Goal: Find specific page/section: Find specific page/section

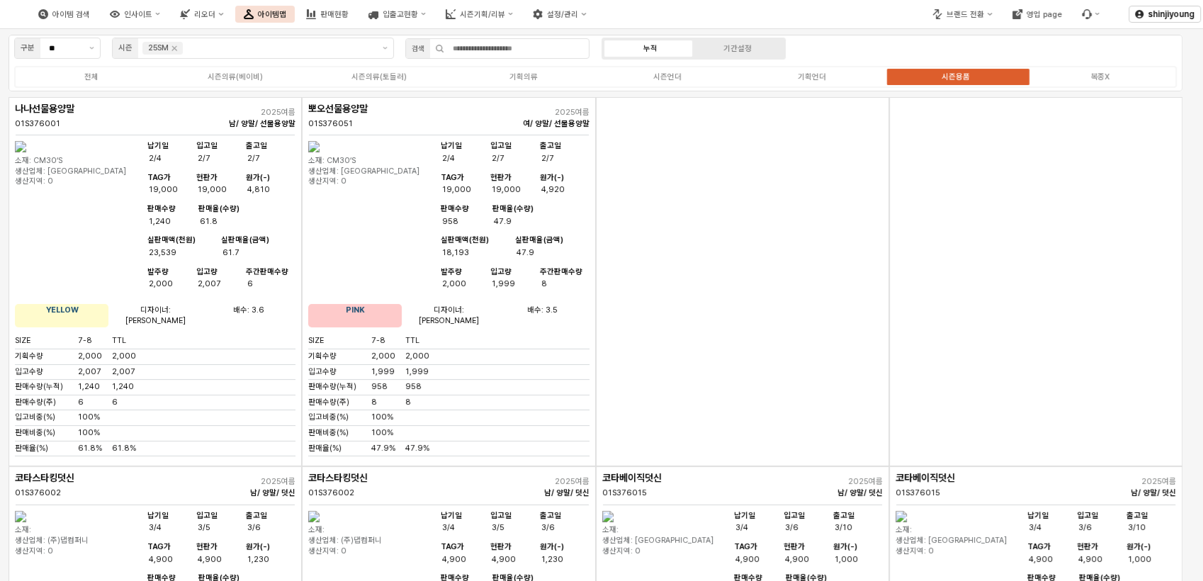
scroll to position [3865, 0]
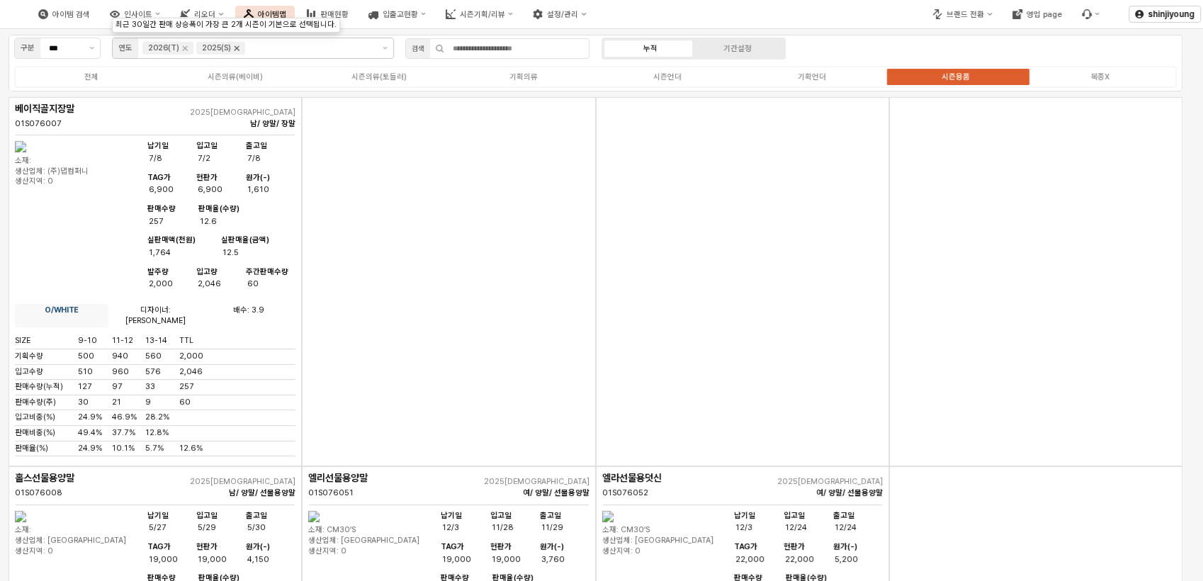
click at [238, 50] on icon "Remove 2025(S)" at bounding box center [237, 48] width 5 height 5
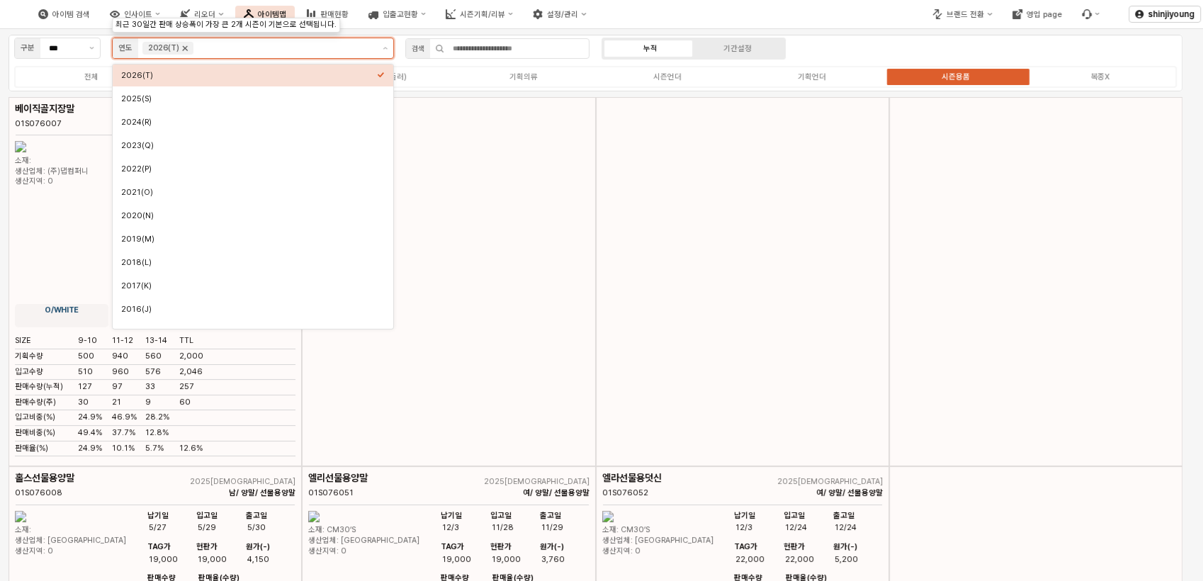
click at [184, 50] on icon "Remove 2026(T)" at bounding box center [184, 48] width 11 height 11
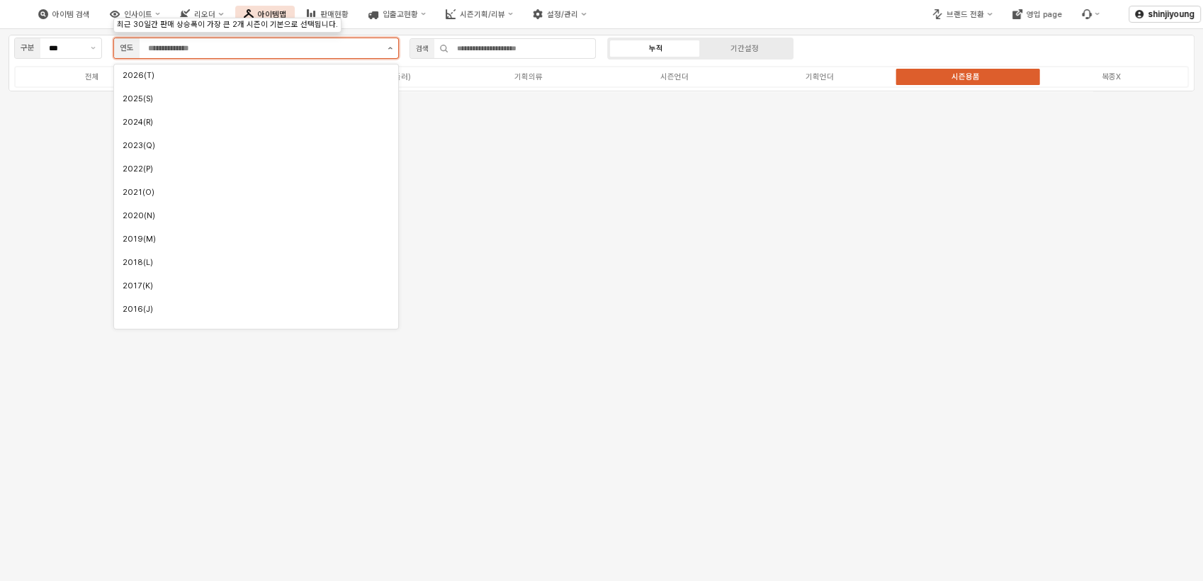
click at [392, 47] on icon "제안 사항 표시" at bounding box center [390, 48] width 5 height 3
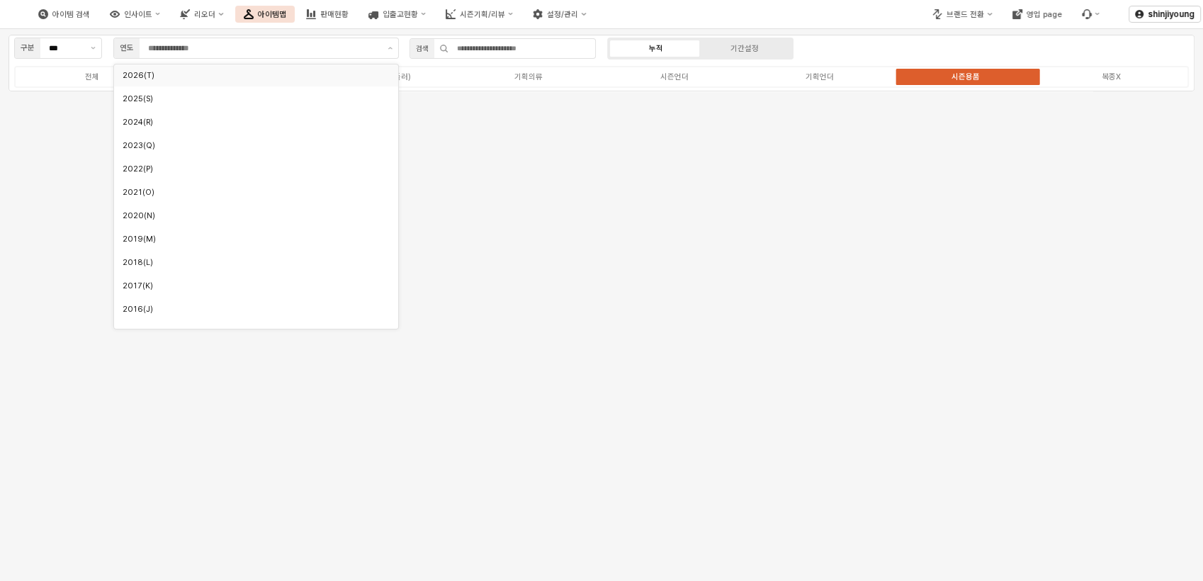
click at [739, 21] on div "아이템 검색 인사이트 리오더 아이템맵 판매현황 입출고현황 시즌기획/리뷰 설정/관리" at bounding box center [451, 14] width 902 height 30
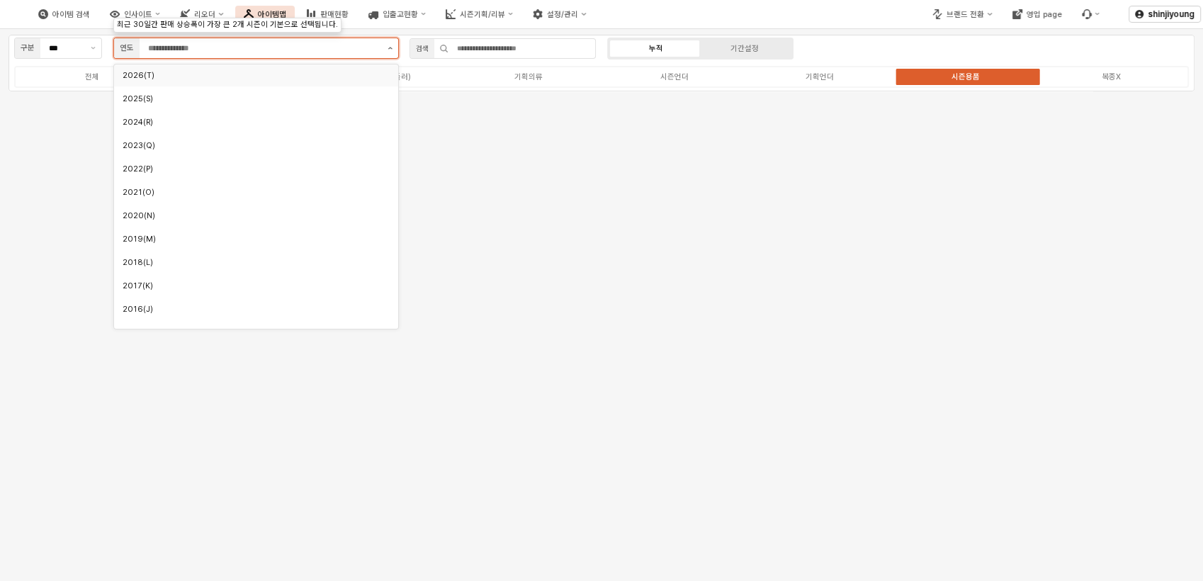
click at [392, 51] on button "제안 사항 표시" at bounding box center [390, 48] width 16 height 20
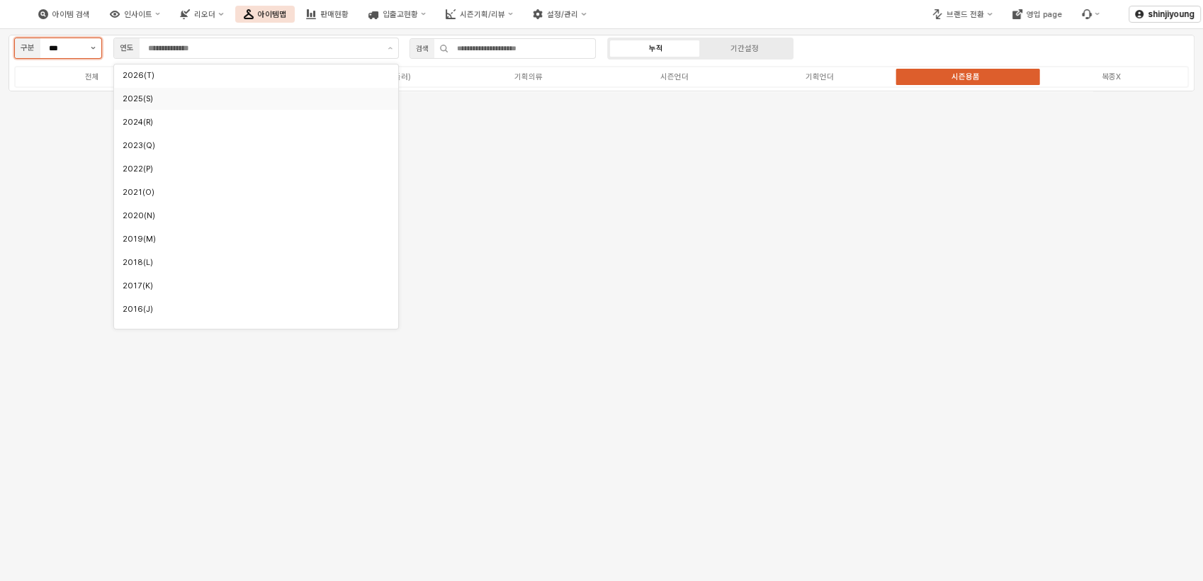
click at [91, 52] on button "제안 사항 표시" at bounding box center [93, 48] width 16 height 20
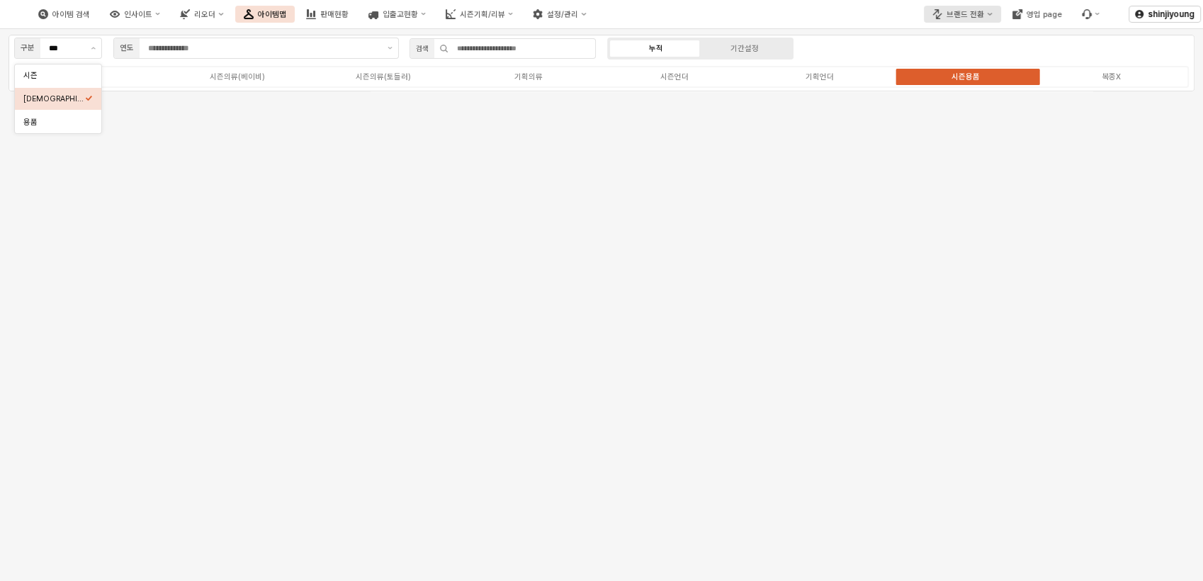
click at [982, 14] on div "브랜드 전환" at bounding box center [966, 14] width 38 height 9
click at [965, 86] on div "디즈니" at bounding box center [981, 87] width 87 height 11
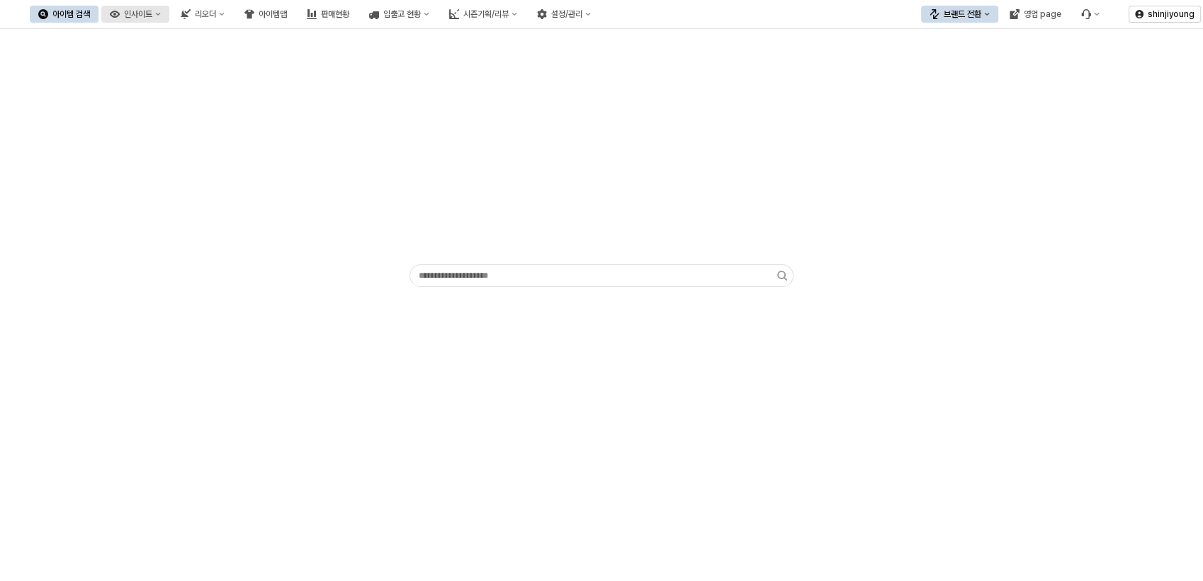
click at [152, 11] on div "인사이트" at bounding box center [138, 14] width 28 height 10
click at [287, 11] on div "아이템맵" at bounding box center [273, 14] width 28 height 10
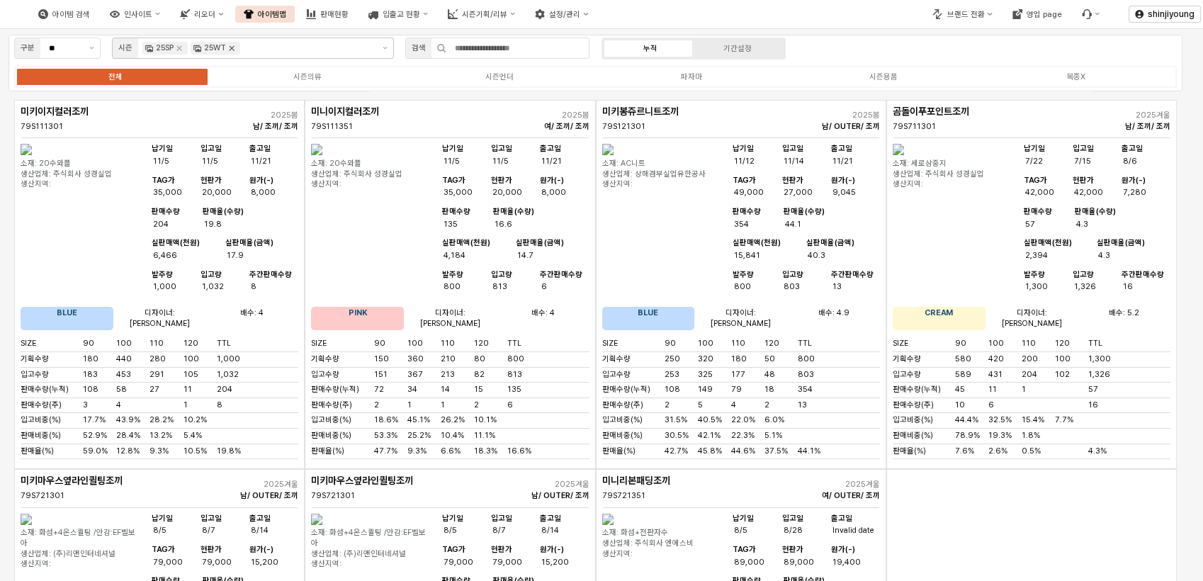
click at [234, 47] on icon "Remove 25WT" at bounding box center [232, 48] width 5 height 5
click at [243, 48] on input "App Frame" at bounding box center [308, 48] width 130 height 13
click at [243, 46] on input "App Frame" at bounding box center [308, 48] width 130 height 13
click at [174, 47] on icon "Remove 25SP" at bounding box center [179, 48] width 11 height 11
click at [384, 50] on button "제안 사항 표시" at bounding box center [385, 48] width 16 height 20
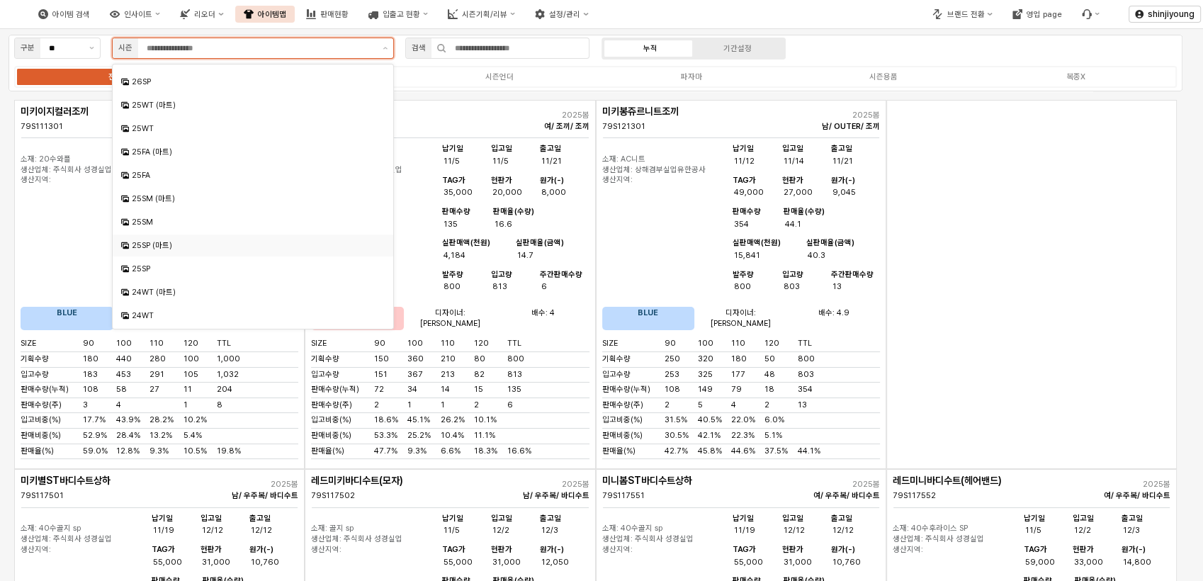
scroll to position [236, 0]
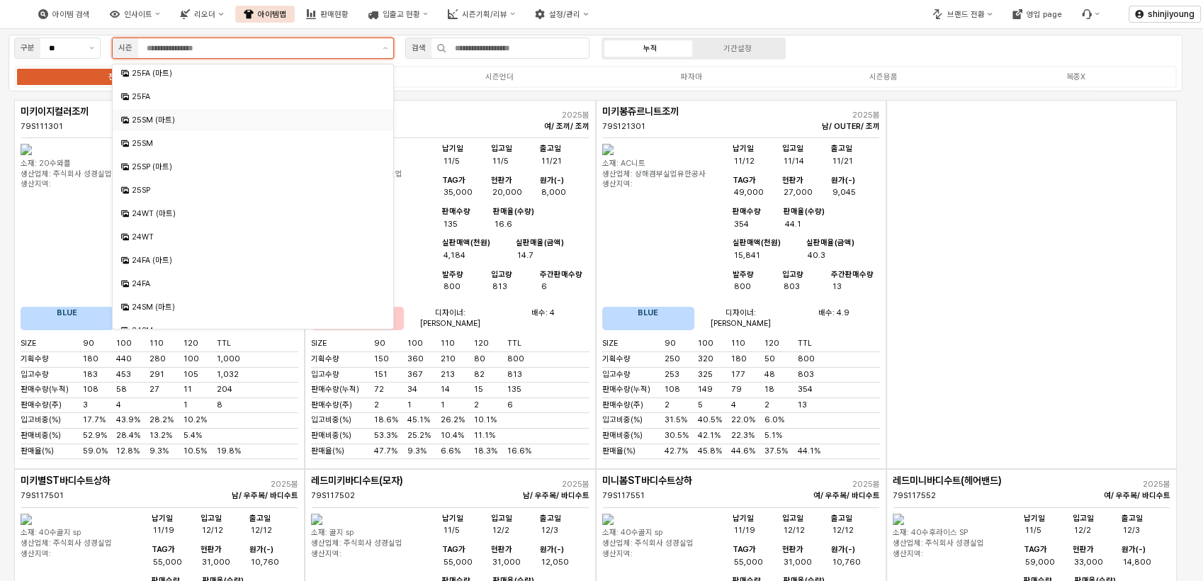
click at [156, 120] on div "25SM (마트)" at bounding box center [254, 120] width 245 height 11
click at [147, 144] on div "25SM" at bounding box center [254, 143] width 245 height 11
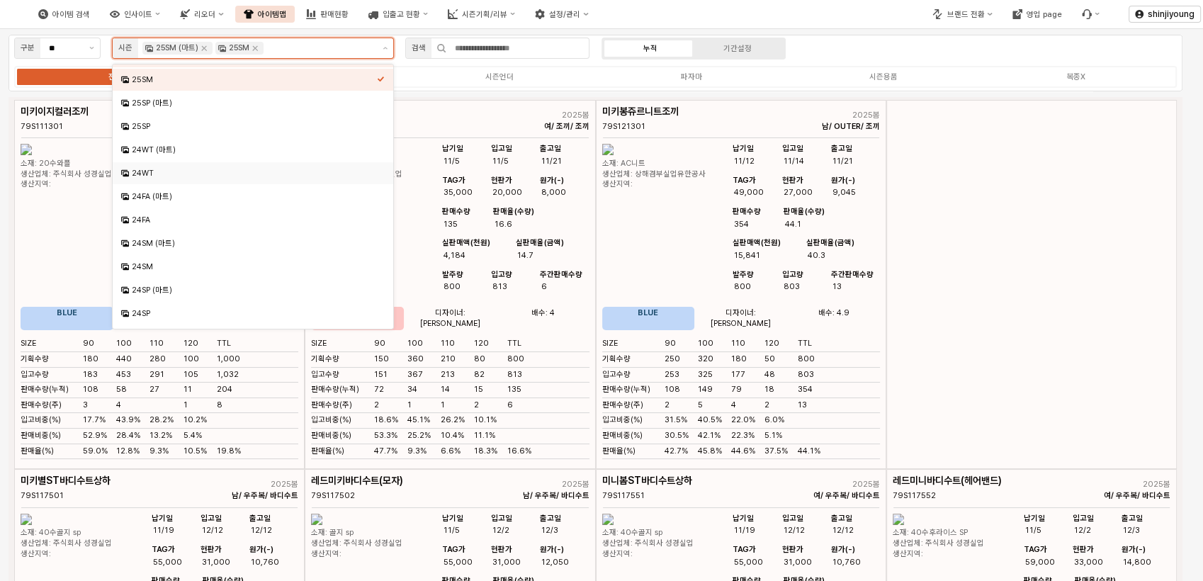
scroll to position [312, 0]
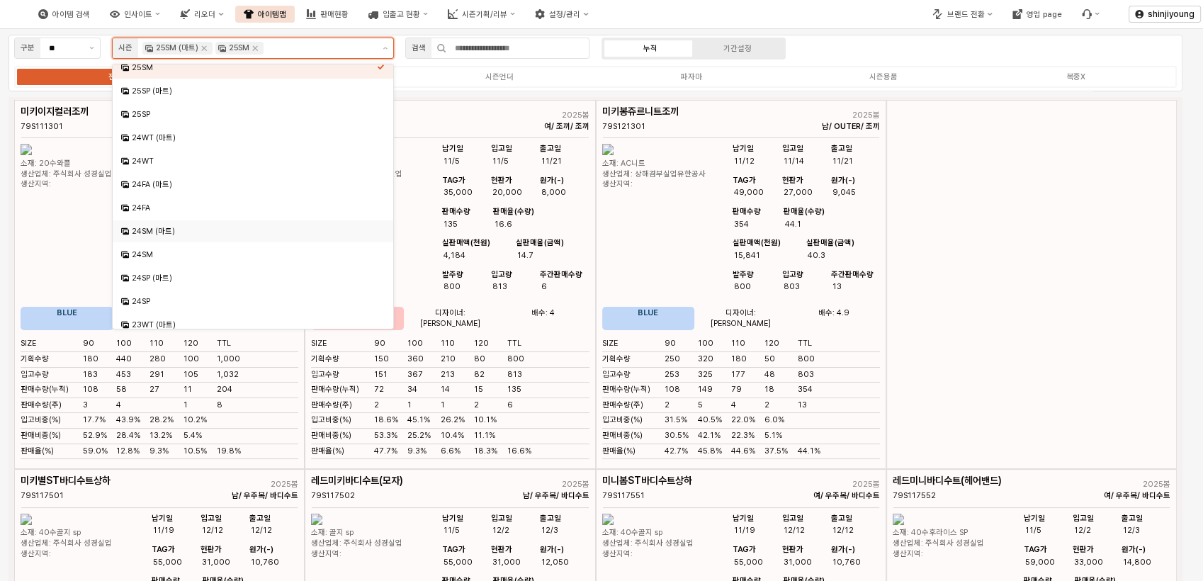
click at [167, 235] on div "24SM (마트)" at bounding box center [254, 231] width 245 height 11
click at [142, 257] on div "24SM" at bounding box center [254, 254] width 245 height 11
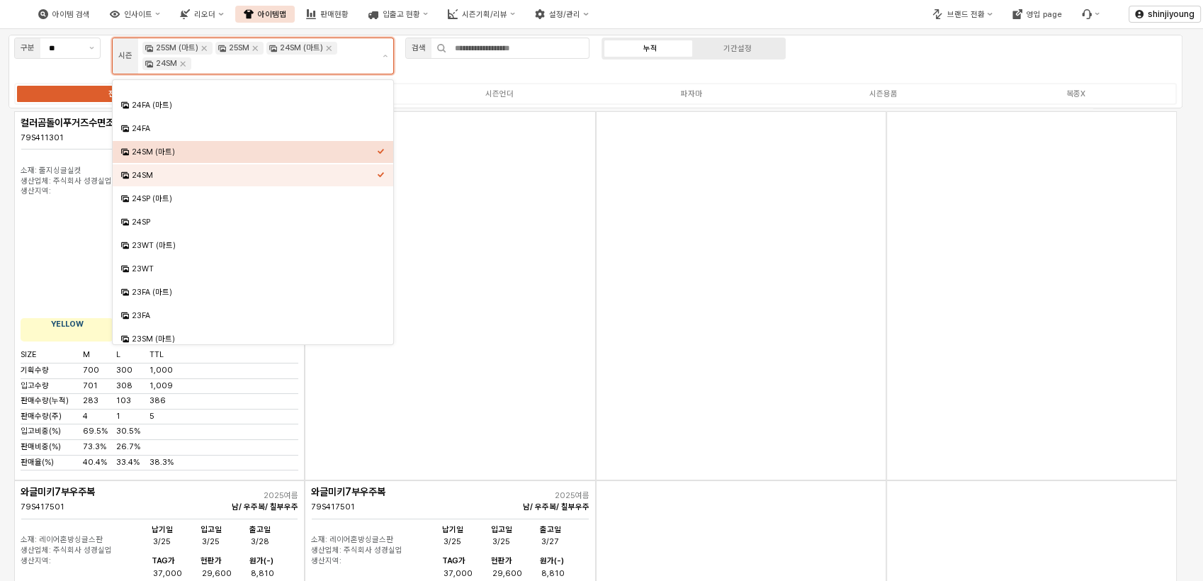
scroll to position [470, 0]
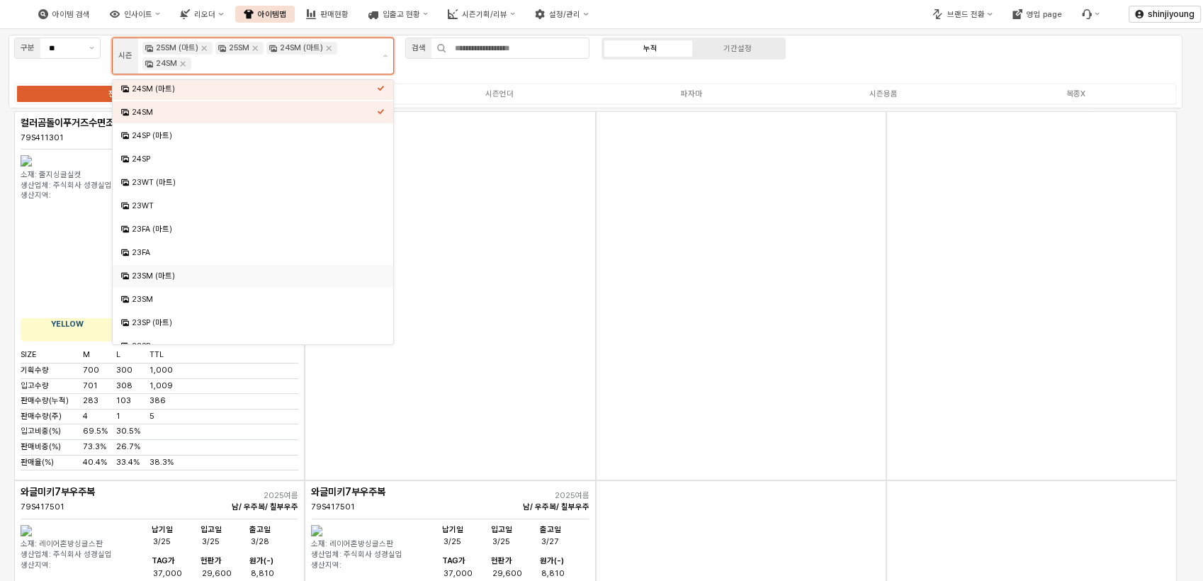
click at [157, 276] on div "23SM (마트)" at bounding box center [254, 276] width 245 height 11
click at [150, 296] on div "23SM" at bounding box center [254, 299] width 245 height 11
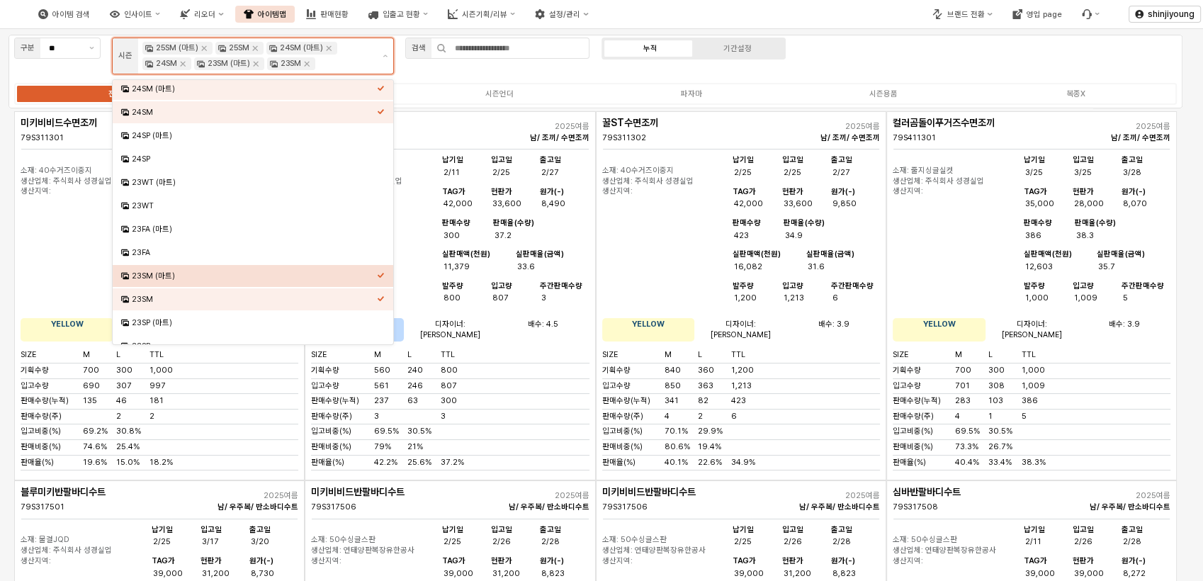
scroll to position [482, 0]
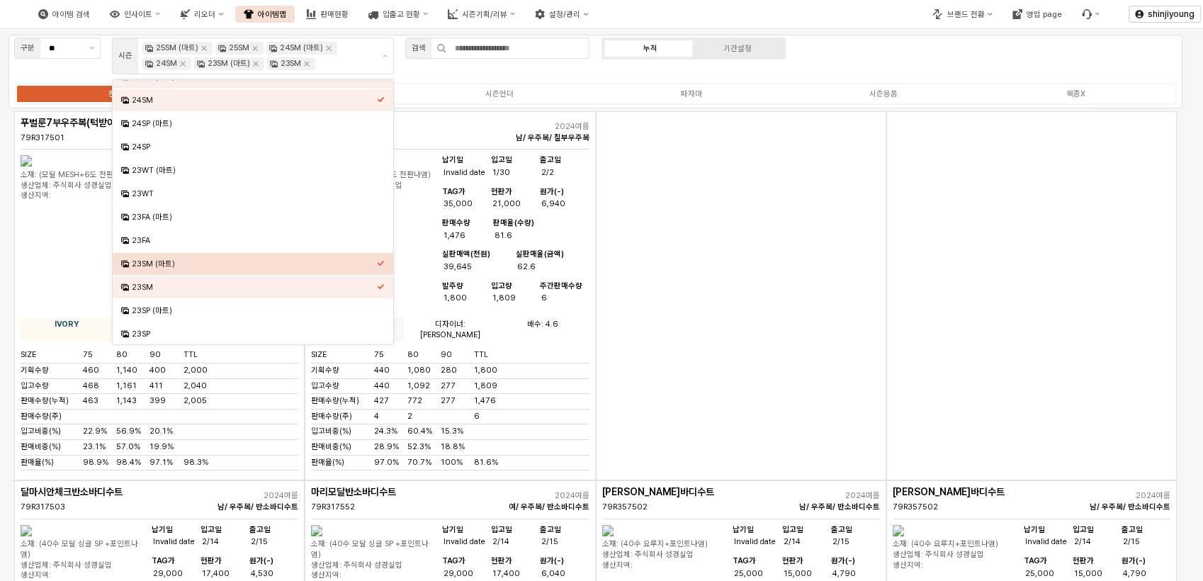
click at [919, 57] on div "구분 ** 시즌 25SM (마트) 25SM 24SM (마트) 24SM 23SM (마트) 23SM 검색 누적 기간설정 전체 시즌의류 시즌언더 파…" at bounding box center [596, 72] width 1174 height 74
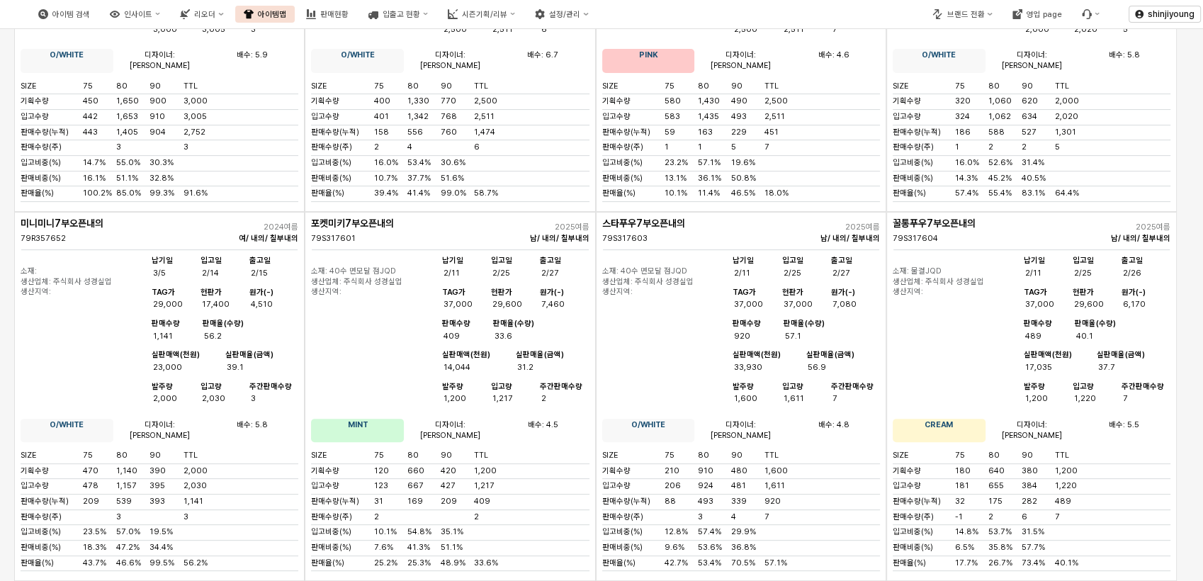
scroll to position [5906, 0]
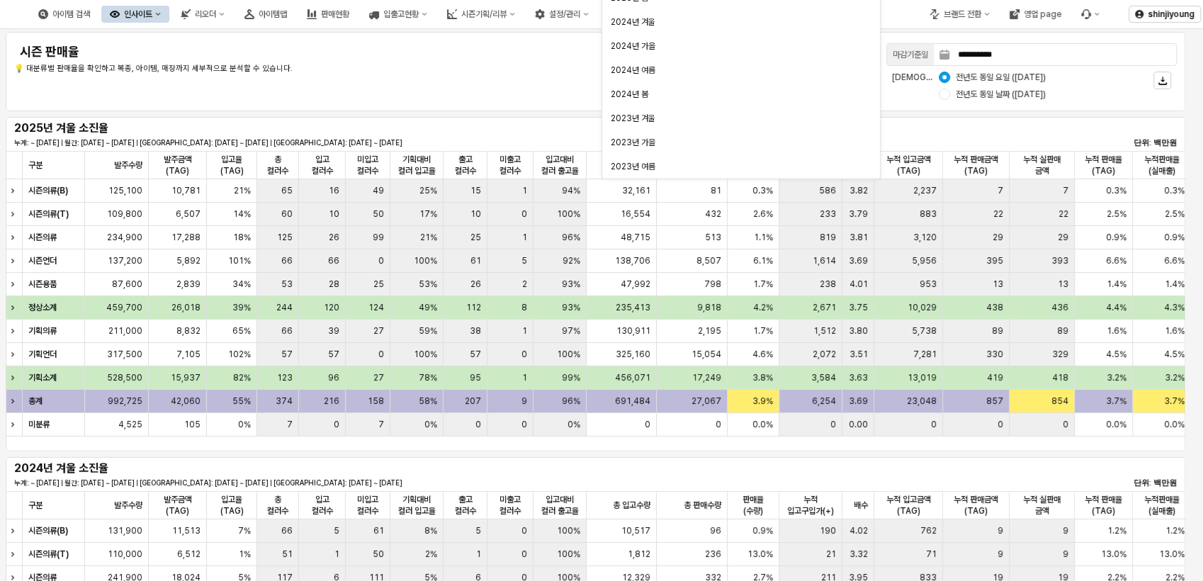
scroll to position [157, 0]
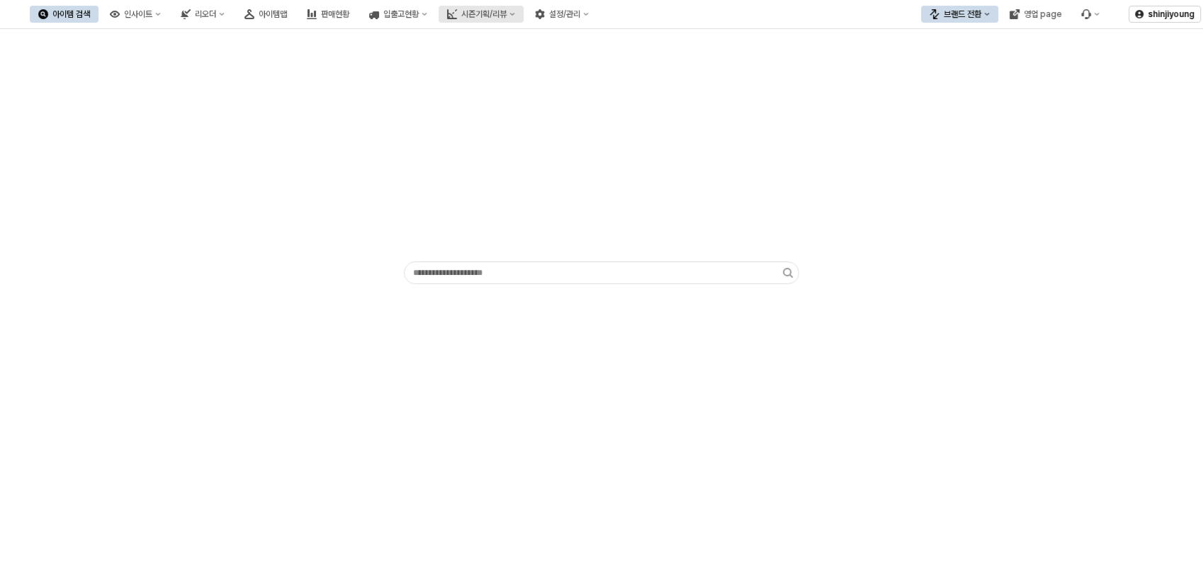
click at [524, 17] on button "시즌기획/리뷰" at bounding box center [481, 14] width 85 height 17
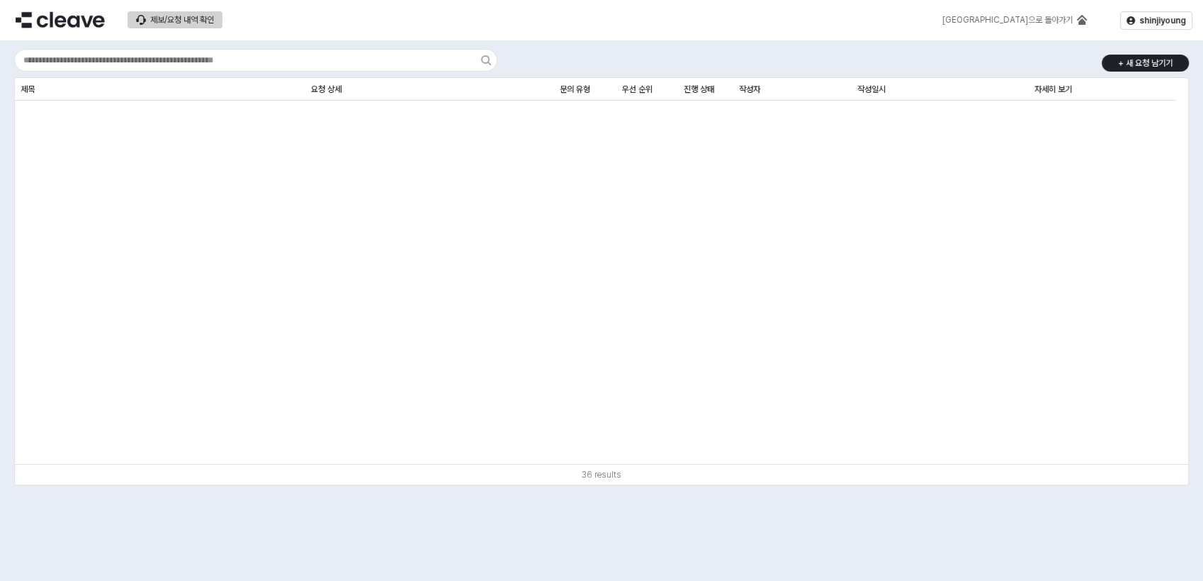
scroll to position [866, 0]
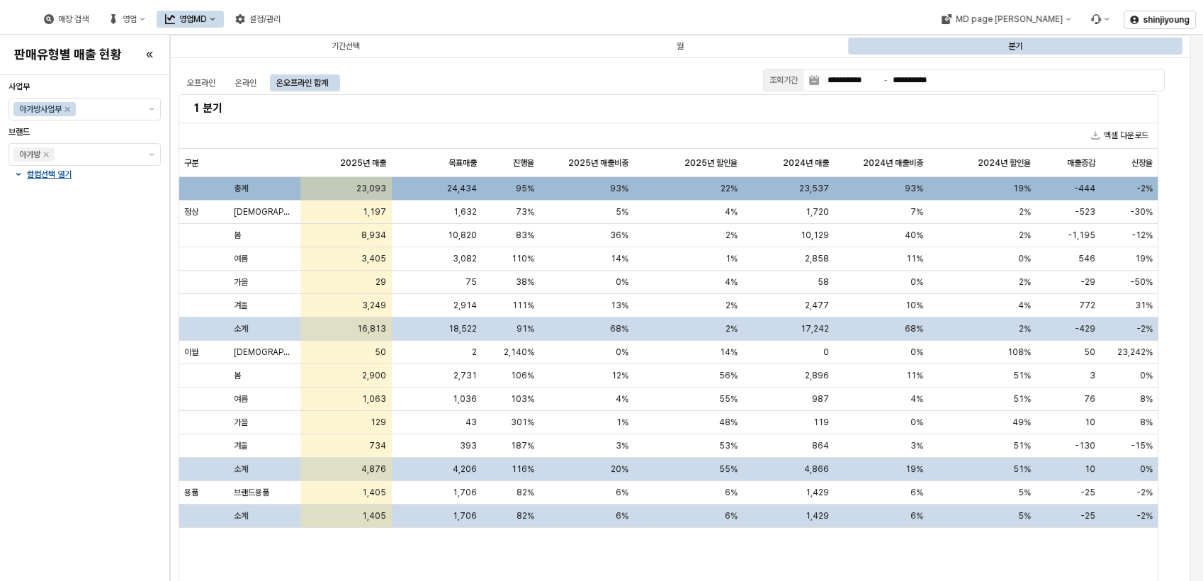
click at [112, 340] on div "사업부 아가방사업부 브랜드 아가방 컬럼선택 열기" at bounding box center [85, 328] width 152 height 495
click at [155, 154] on button "제안 사항 표시" at bounding box center [151, 154] width 17 height 21
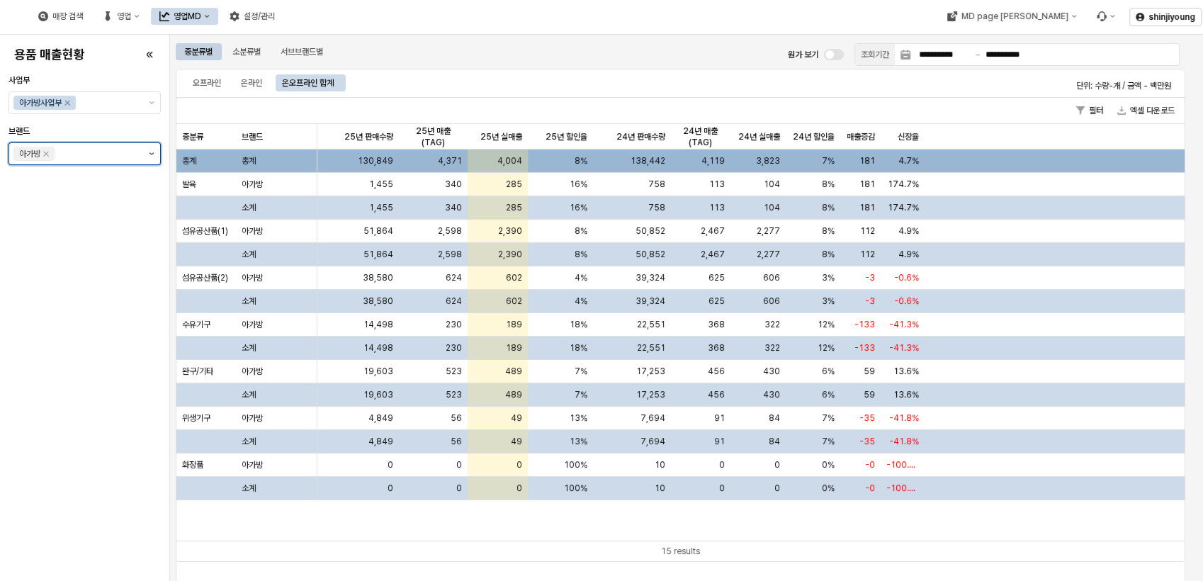
click at [152, 156] on button "제안 사항 표시" at bounding box center [151, 153] width 17 height 21
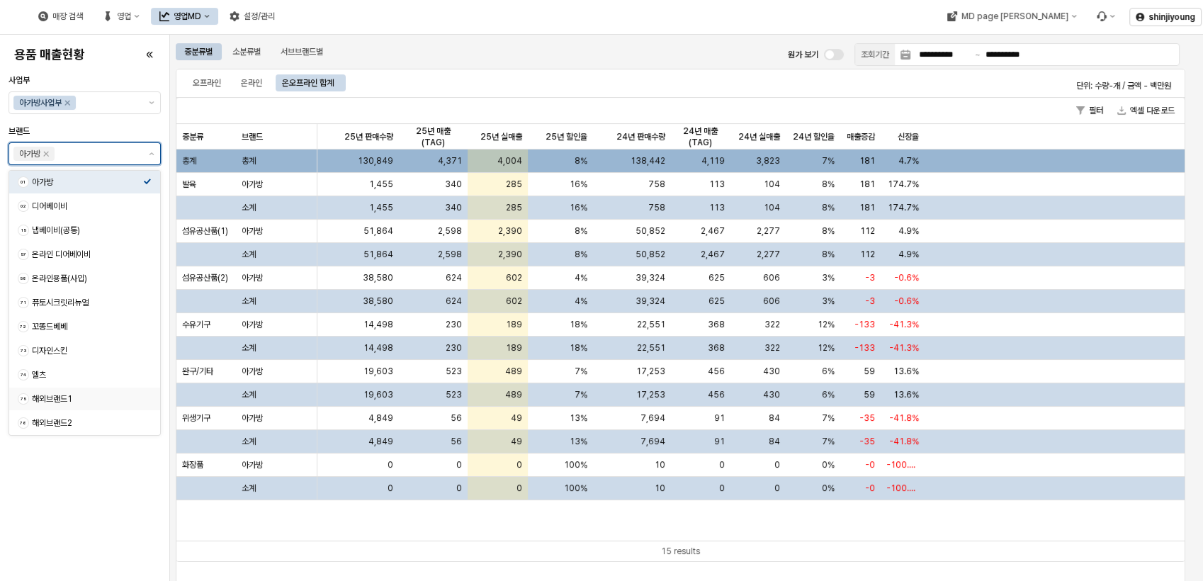
scroll to position [47, 0]
click at [62, 354] on div "해외브랜드1" at bounding box center [87, 352] width 111 height 11
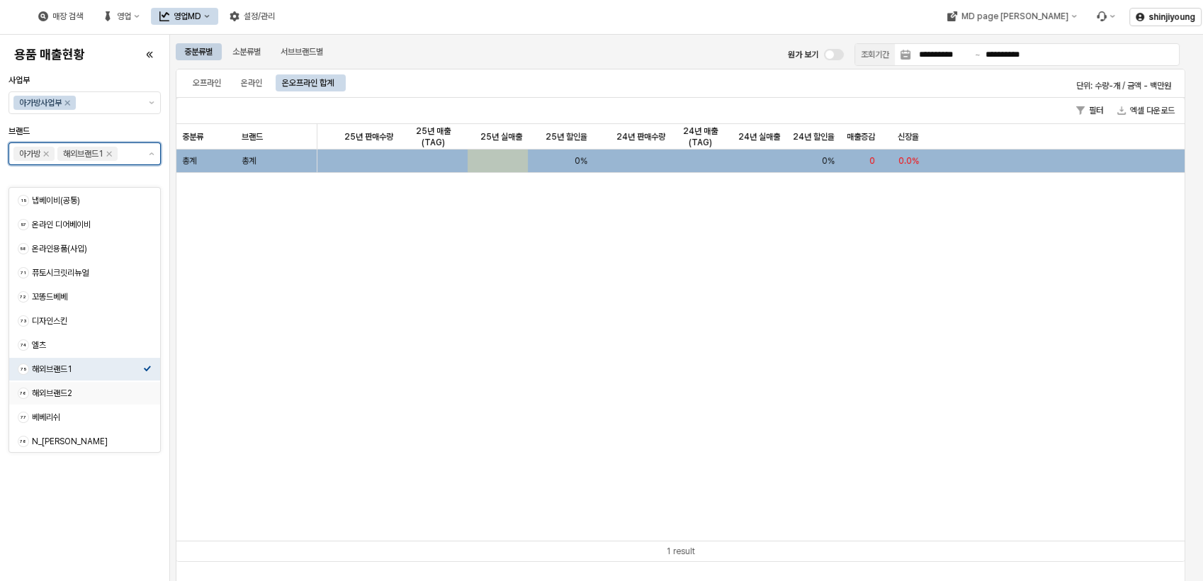
click at [58, 391] on div "해외브랜드2" at bounding box center [87, 393] width 111 height 11
click at [65, 418] on div "베베리쉬" at bounding box center [87, 417] width 111 height 11
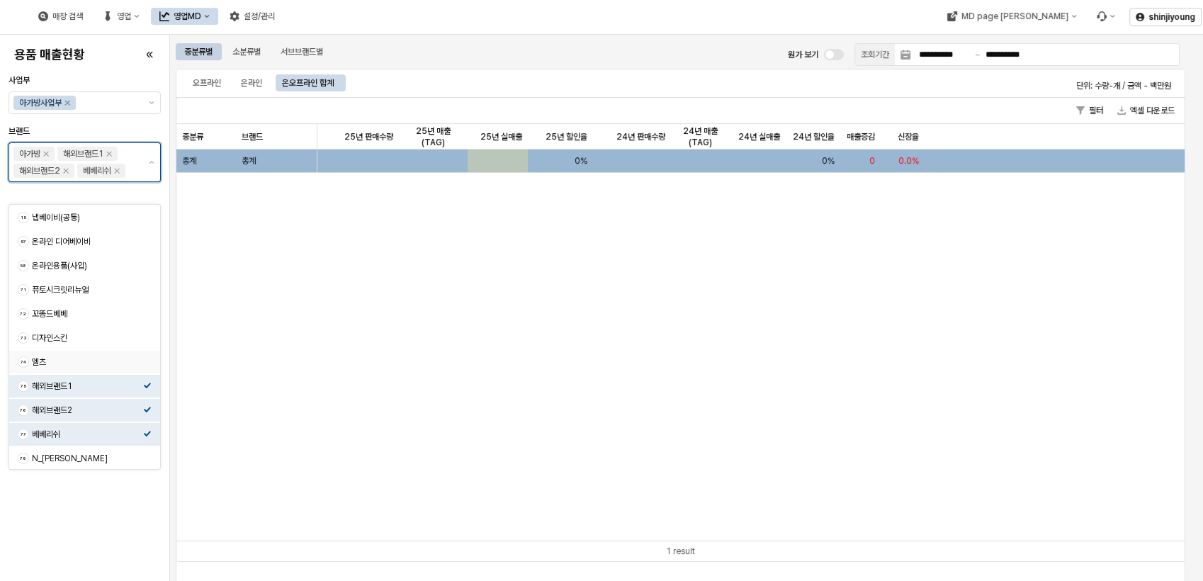
click at [60, 359] on div "엘츠" at bounding box center [87, 362] width 111 height 11
click at [69, 335] on div "디자인스킨" at bounding box center [87, 337] width 111 height 11
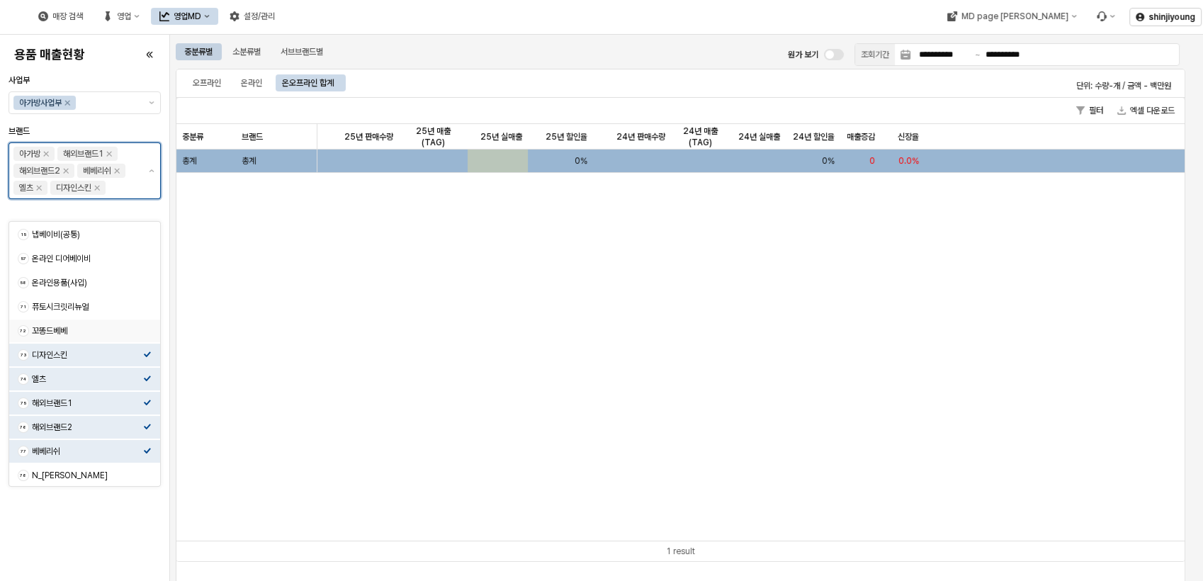
click at [69, 332] on div "꼬똥드베베" at bounding box center [87, 330] width 111 height 11
click at [73, 309] on div "퓨토시크릿리뉴얼" at bounding box center [87, 306] width 111 height 11
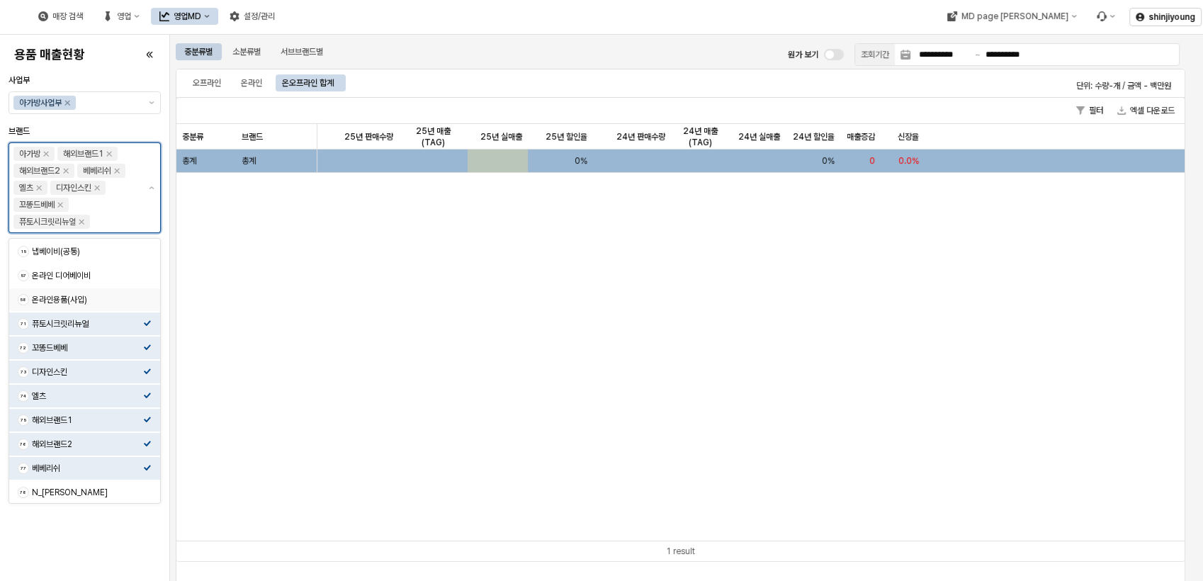
click at [62, 298] on div "온라인용품(사입)" at bounding box center [87, 299] width 111 height 11
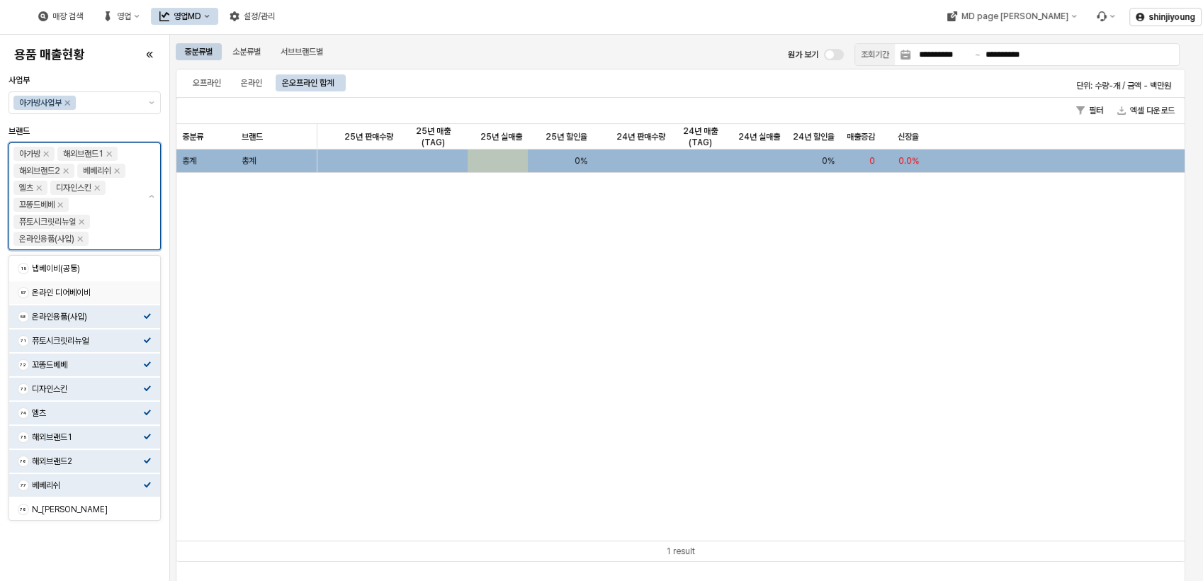
click at [68, 291] on div "온라인 디어베이비" at bounding box center [87, 292] width 111 height 11
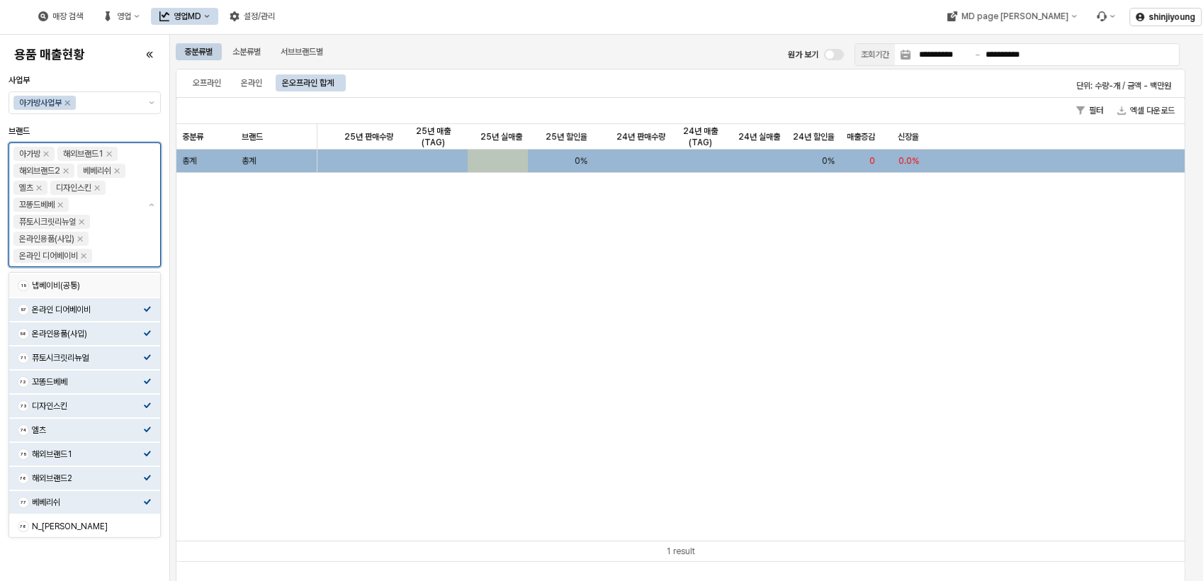
click at [58, 280] on div "냅베이비(공통)" at bounding box center [87, 285] width 111 height 11
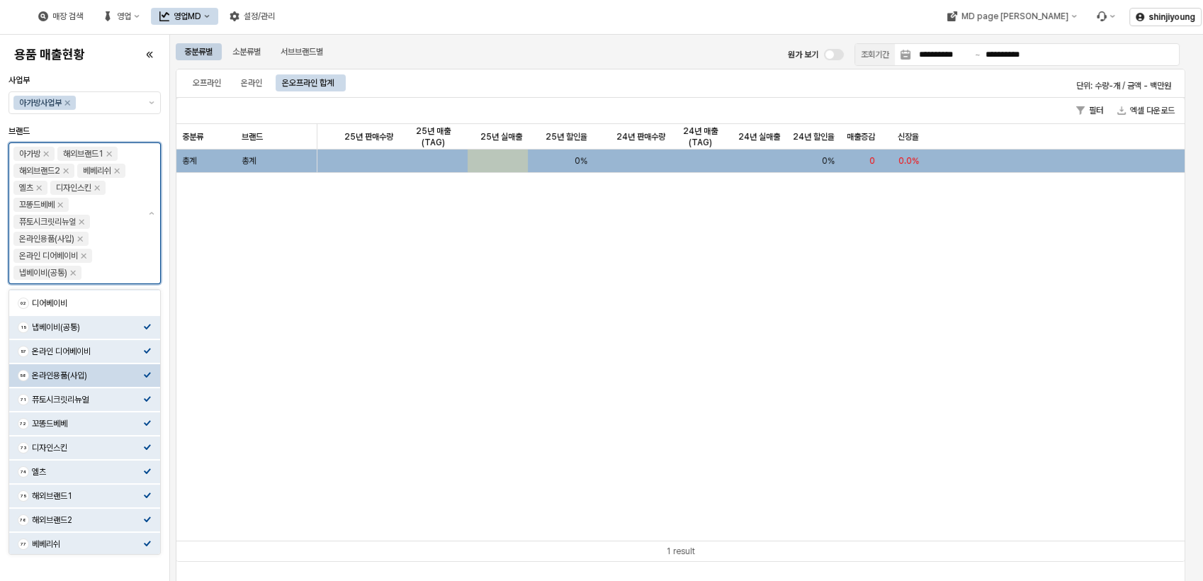
scroll to position [0, 0]
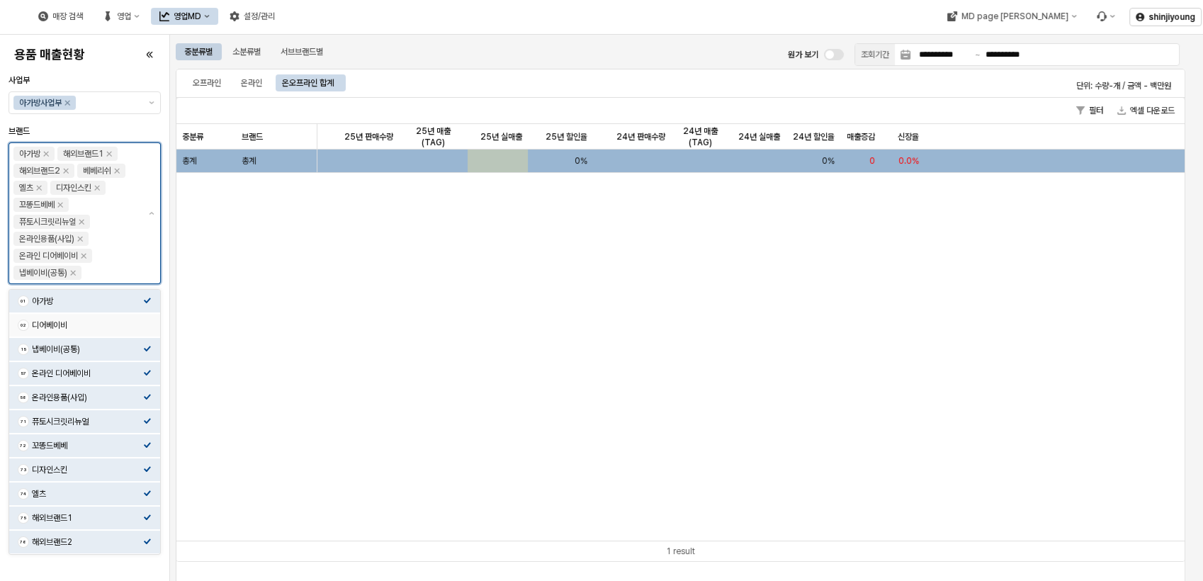
click at [92, 330] on div "디어베이비" at bounding box center [87, 325] width 111 height 11
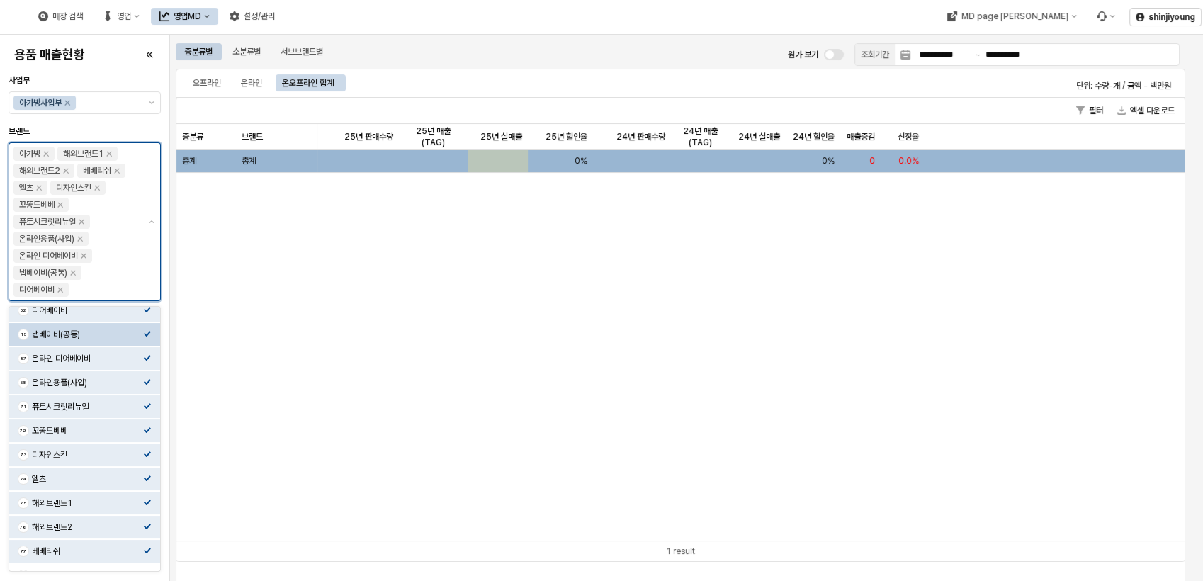
scroll to position [47, 0]
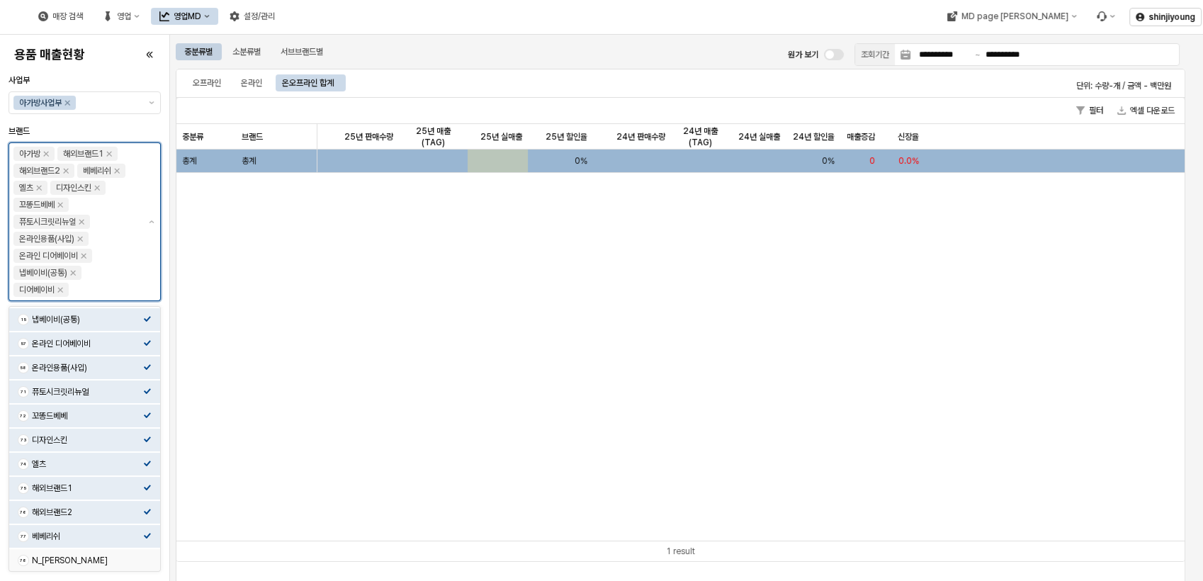
click at [63, 561] on div "N_이야이야오" at bounding box center [87, 560] width 111 height 11
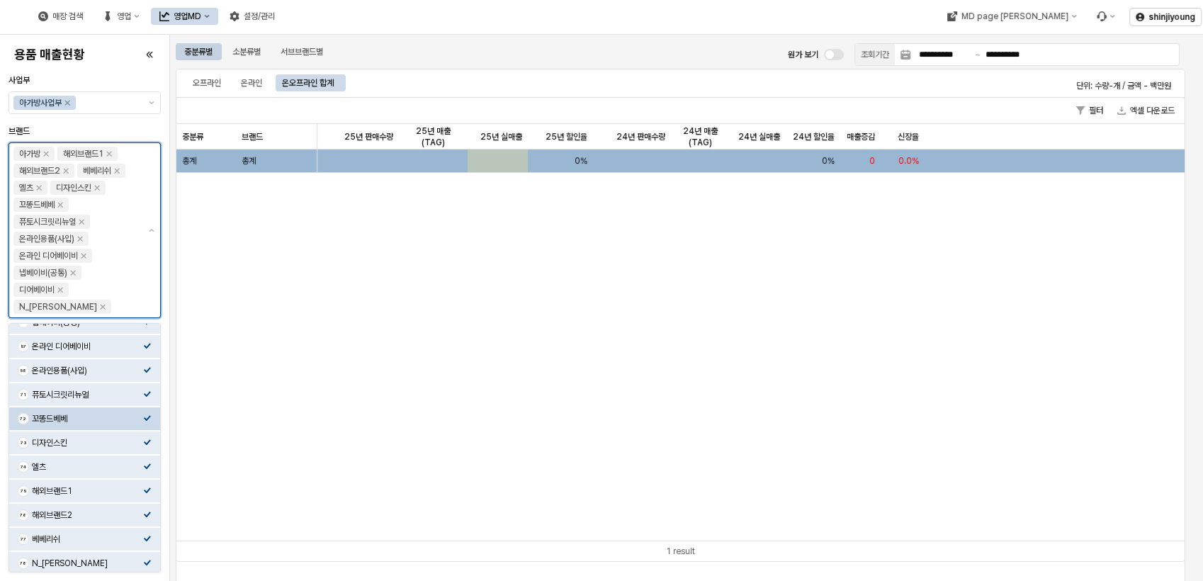
scroll to position [62, 0]
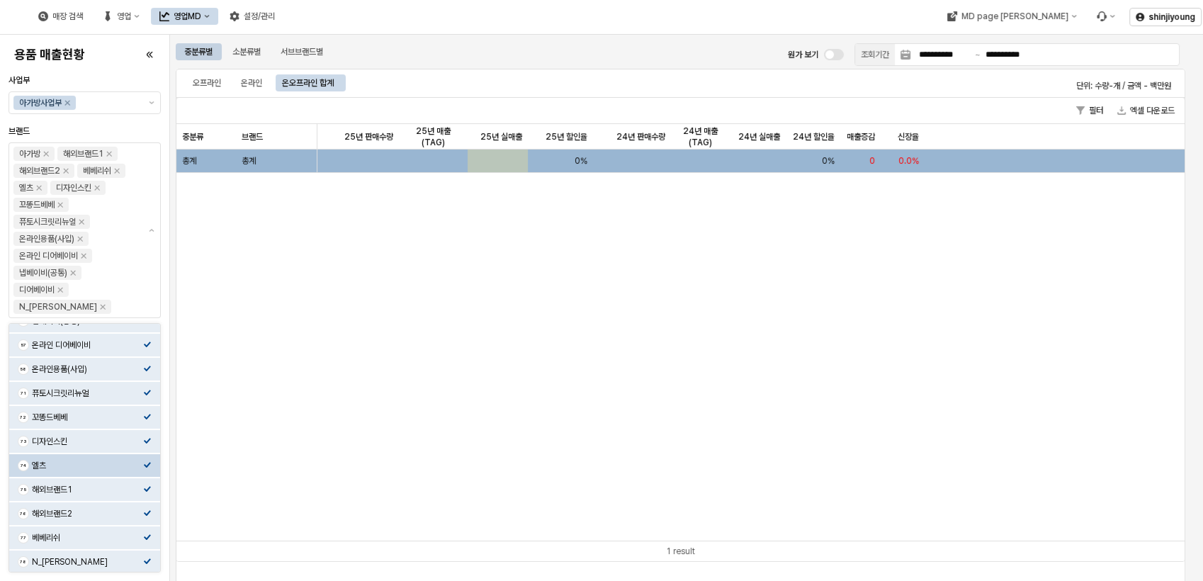
click at [132, 82] on div "사업부" at bounding box center [85, 79] width 152 height 11
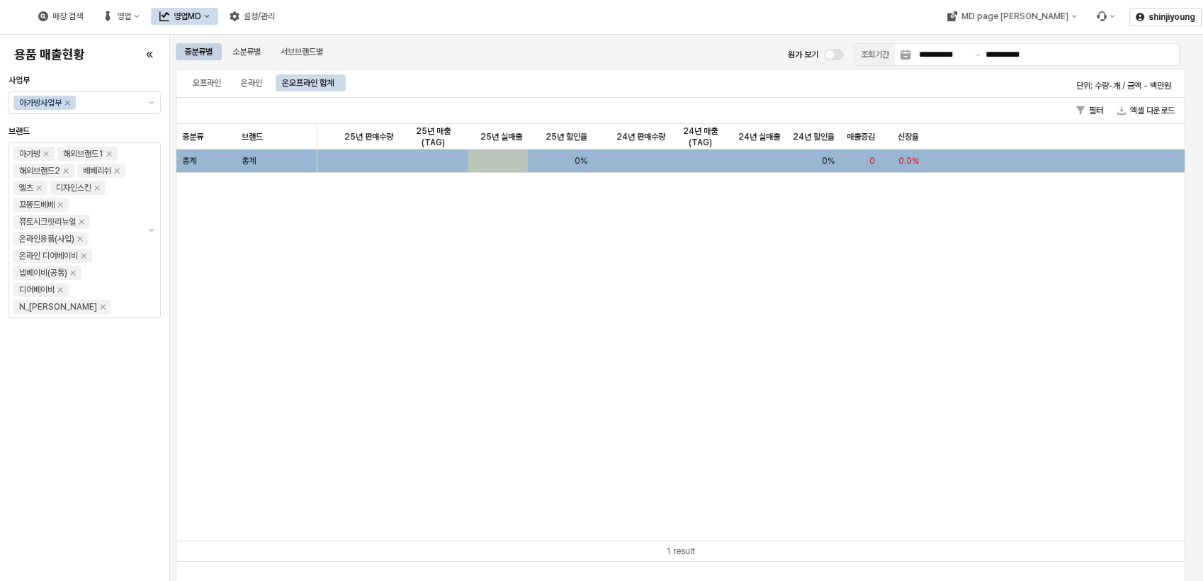
click at [619, 411] on div "중분류 중분류 브랜드 브랜드 25년 판매수량 25년 판매수량 25년 매출 (TAG) 25년 매출 (TAG) 25년 실매출 25년 실매출 25년…" at bounding box center [680, 332] width 1009 height 417
click at [747, 362] on div "중분류 중분류 브랜드 브랜드 25년 판매수량 25년 판매수량 25년 매출 (TAG) 25년 매출 (TAG) 25년 실매출 25년 실매출 25년…" at bounding box center [680, 332] width 1009 height 417
click at [399, 324] on div "중분류 중분류 브랜드 브랜드 25년 판매수량 25년 판매수량 25년 매출 (TAG) 25년 매출 (TAG) 25년 실매출 25년 실매출 25년…" at bounding box center [680, 332] width 1009 height 417
